Goal: Information Seeking & Learning: Check status

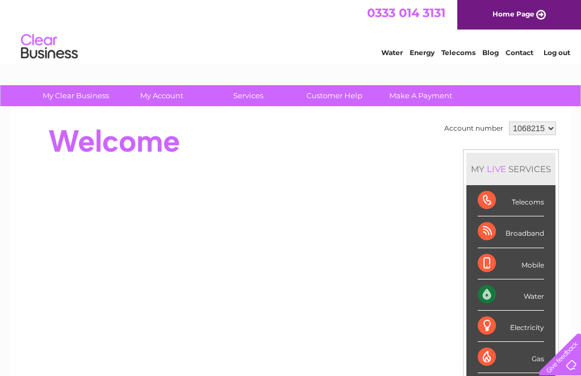
click at [550, 135] on select "1068215 1111318" at bounding box center [532, 129] width 47 height 14
select select "1111318"
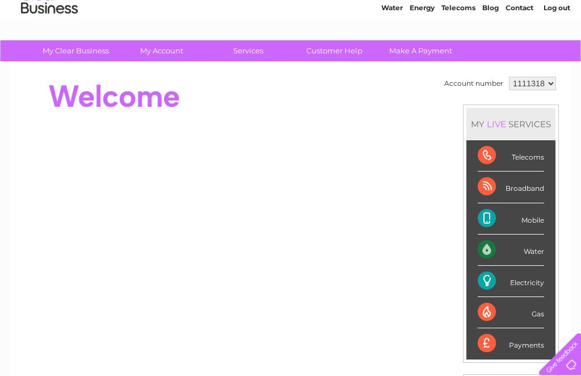
scroll to position [34, 0]
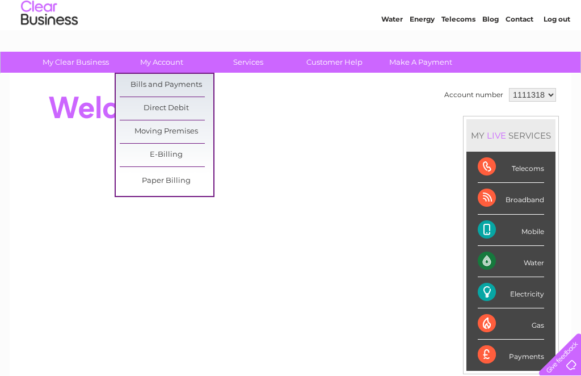
click at [185, 83] on link "Bills and Payments" at bounding box center [167, 85] width 94 height 23
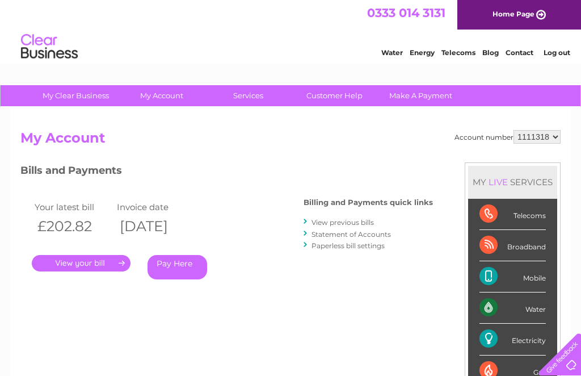
click at [89, 258] on link "." at bounding box center [81, 263] width 99 height 16
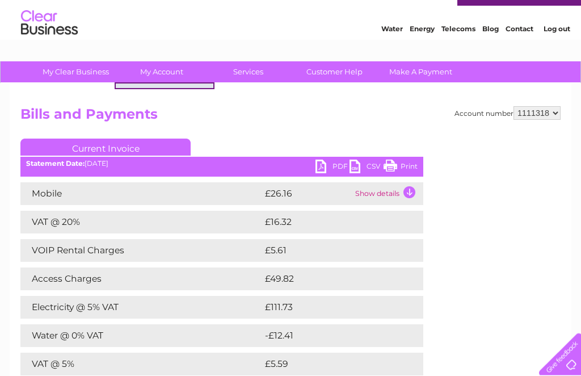
scroll to position [24, 0]
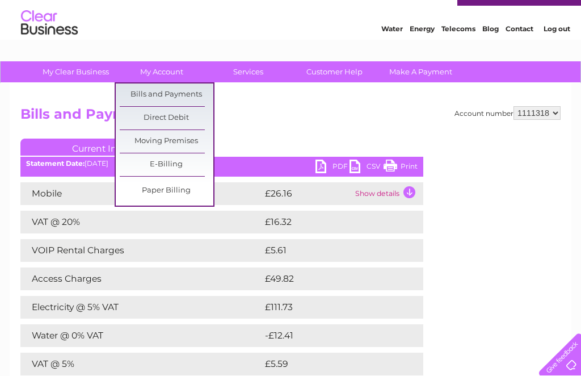
click at [173, 92] on link "Bills and Payments" at bounding box center [167, 94] width 94 height 23
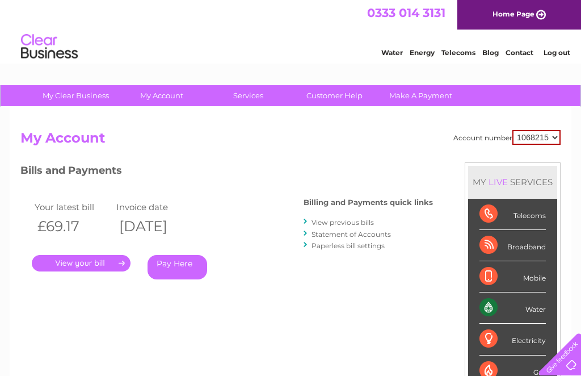
click at [374, 214] on div "Billing and Payments quick links View previous bills Statement of Accounts Pape…" at bounding box center [368, 225] width 129 height 74
click at [369, 220] on link "View previous bills" at bounding box center [343, 222] width 62 height 9
click at [355, 220] on link "View previous bills" at bounding box center [343, 222] width 62 height 9
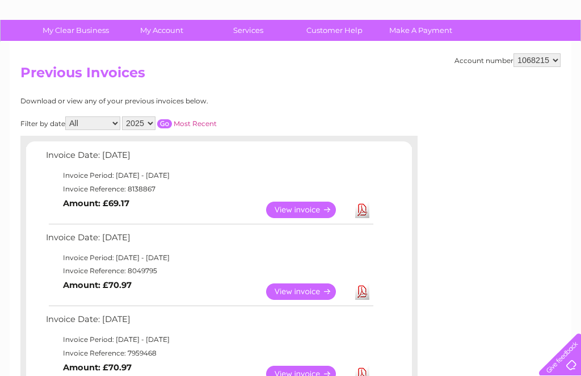
scroll to position [63, 0]
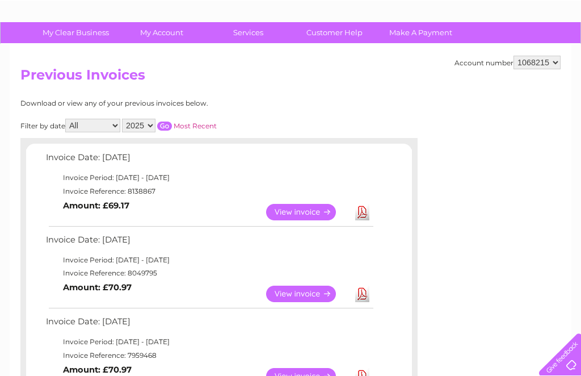
click at [308, 300] on link "View" at bounding box center [307, 294] width 83 height 16
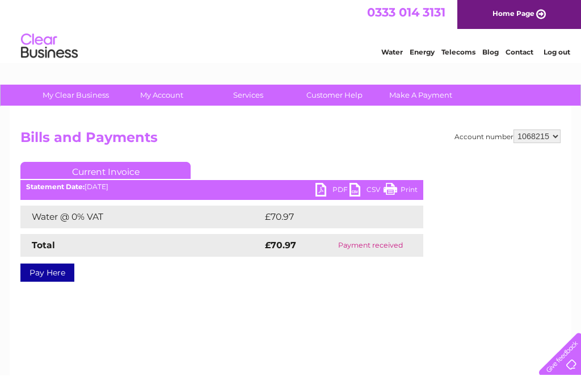
scroll to position [12, 0]
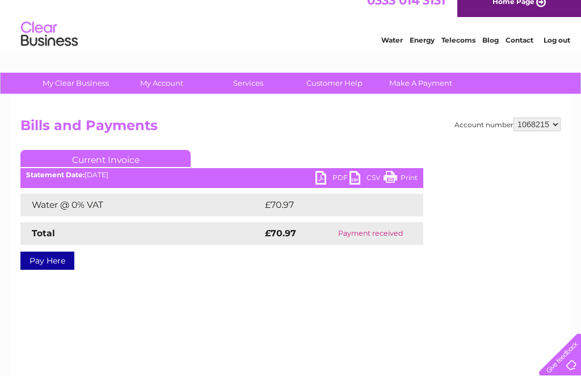
click at [550, 129] on select "1068215 1111318" at bounding box center [537, 125] width 47 height 14
select select "1111318"
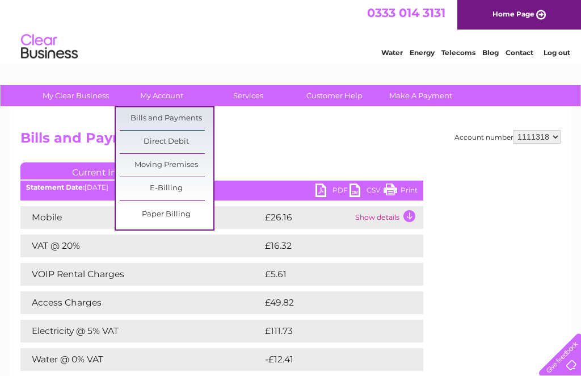
click at [190, 120] on link "Bills and Payments" at bounding box center [167, 118] width 94 height 23
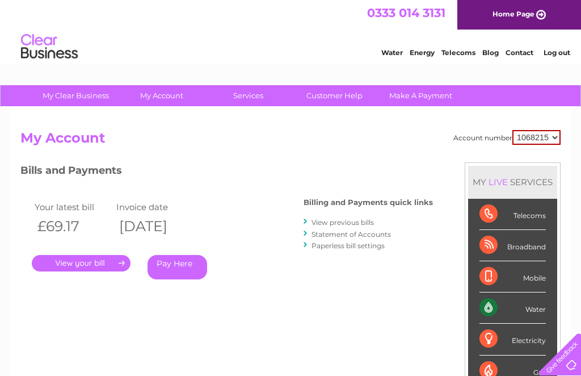
click at [350, 223] on link "View previous bills" at bounding box center [343, 222] width 62 height 9
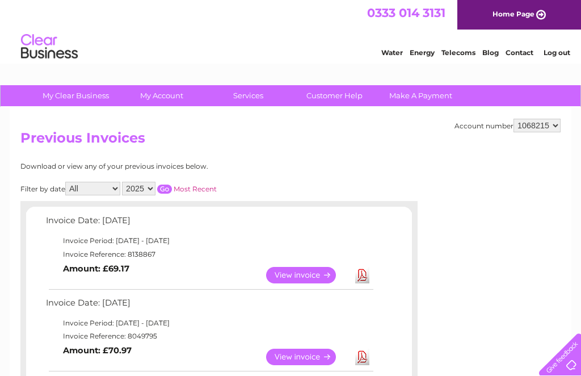
click at [551, 125] on select "1068215 1111318" at bounding box center [537, 126] width 47 height 14
select select "1111318"
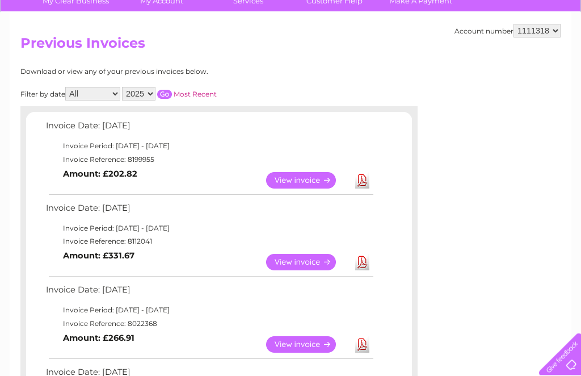
scroll to position [102, 0]
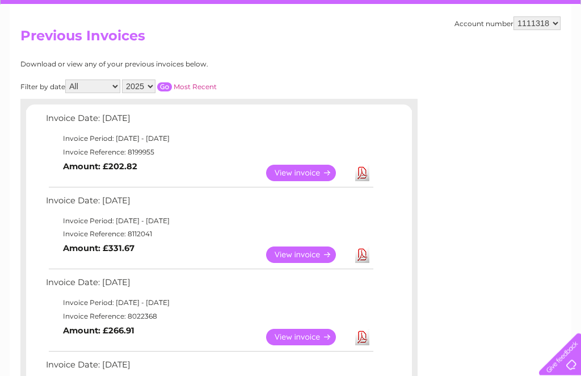
click at [315, 252] on link "View" at bounding box center [307, 255] width 83 height 16
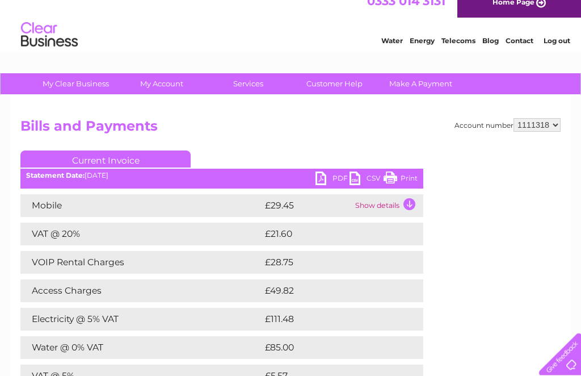
scroll to position [12, 0]
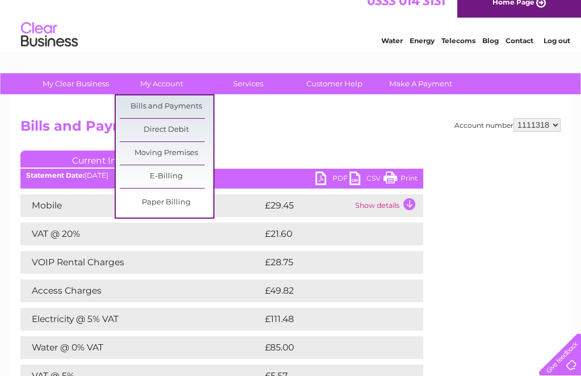
click at [195, 103] on link "Bills and Payments" at bounding box center [167, 106] width 94 height 23
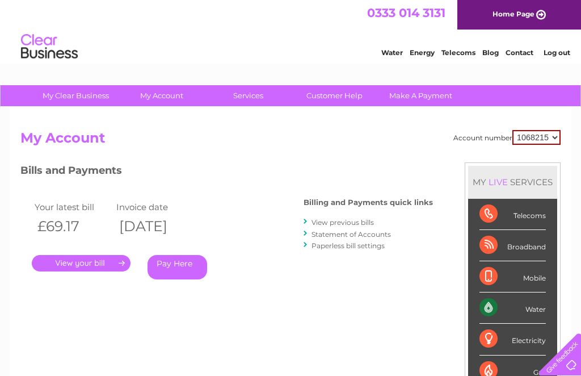
click at [359, 220] on link "View previous bills" at bounding box center [343, 222] width 62 height 9
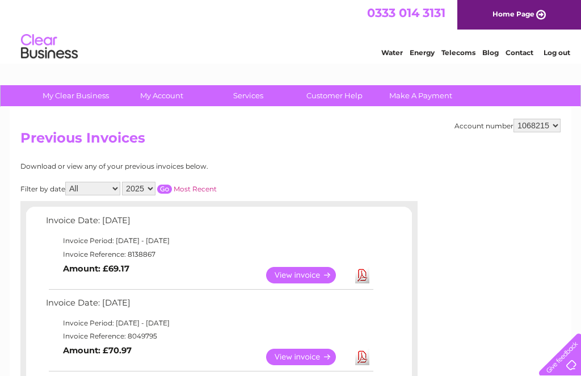
select select "1111318"
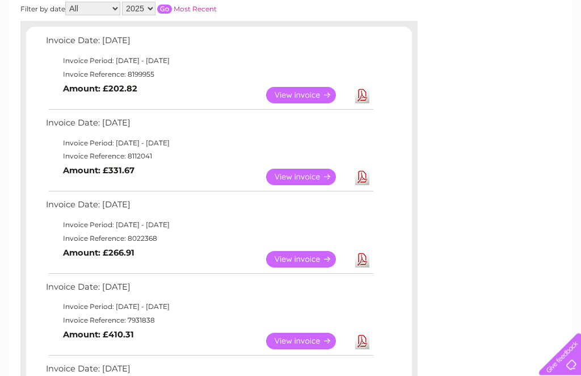
scroll to position [180, 0]
click at [308, 256] on link "View" at bounding box center [307, 259] width 83 height 16
